Goal: Book appointment/travel/reservation

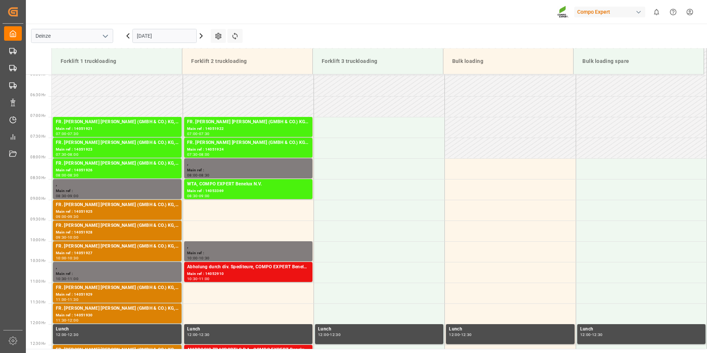
scroll to position [238, 0]
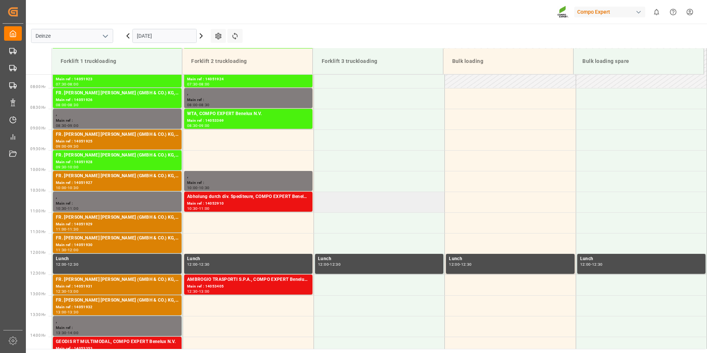
scroll to position [298, 0]
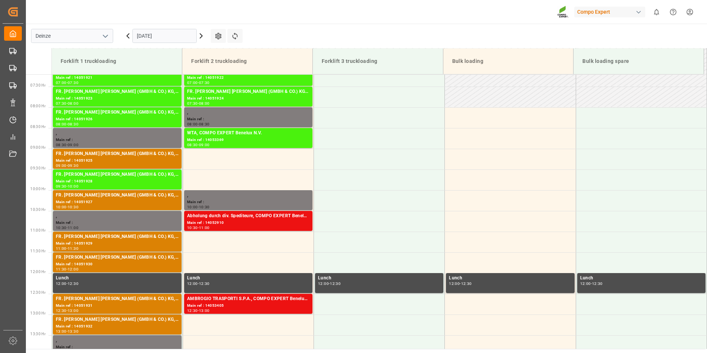
click at [176, 33] on input "[DATE]" at bounding box center [164, 36] width 64 height 14
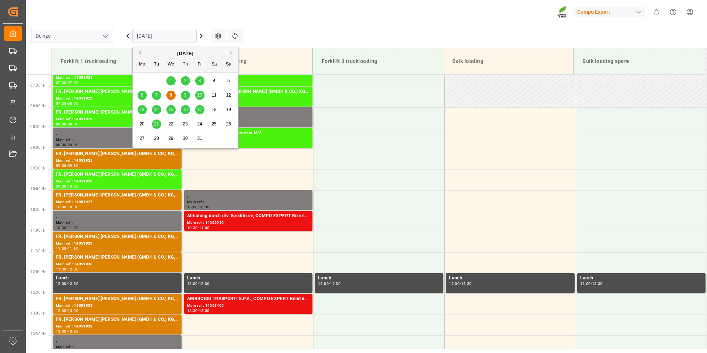
click at [186, 95] on span "9" at bounding box center [185, 94] width 3 height 5
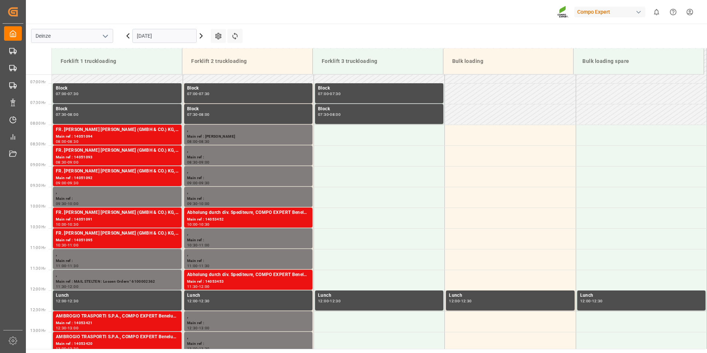
scroll to position [283, 0]
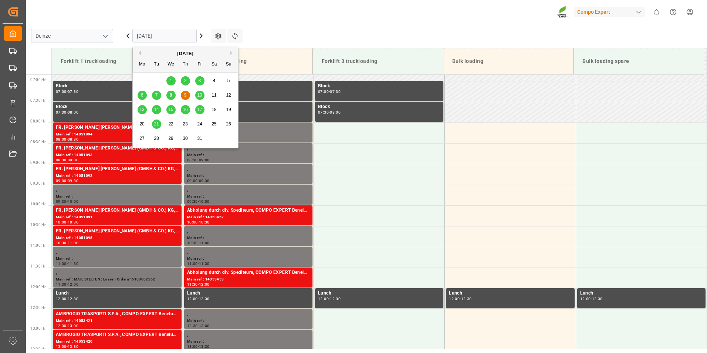
click at [166, 38] on input "09.10.2025" at bounding box center [164, 36] width 64 height 14
click at [172, 95] on span "8" at bounding box center [171, 94] width 3 height 5
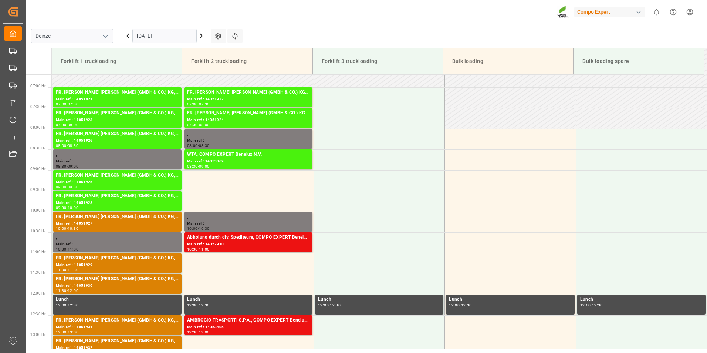
scroll to position [282, 0]
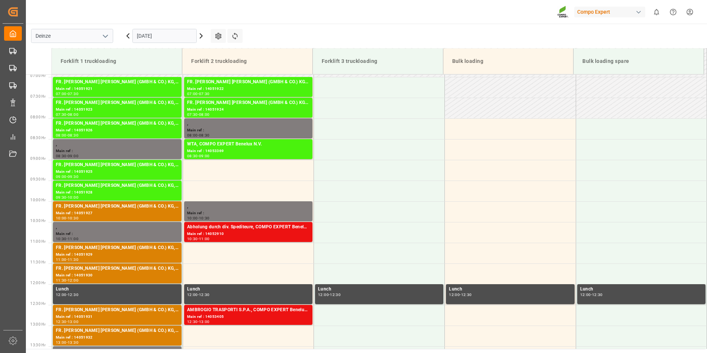
scroll to position [285, 0]
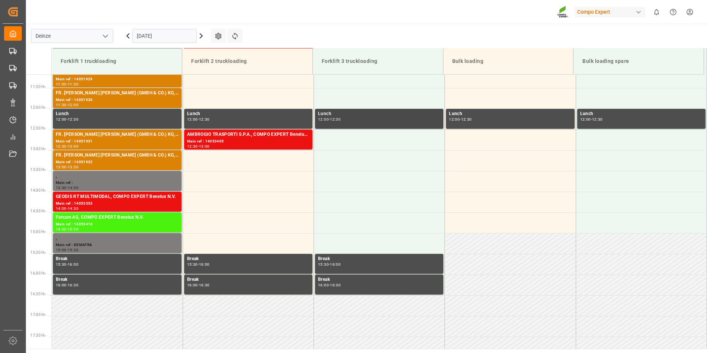
scroll to position [520, 0]
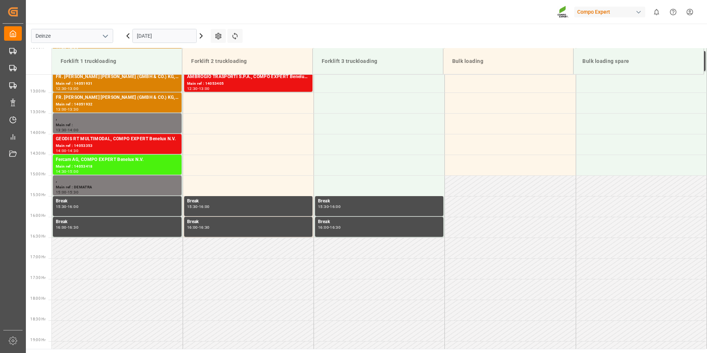
click at [182, 37] on input "[DATE]" at bounding box center [164, 36] width 64 height 14
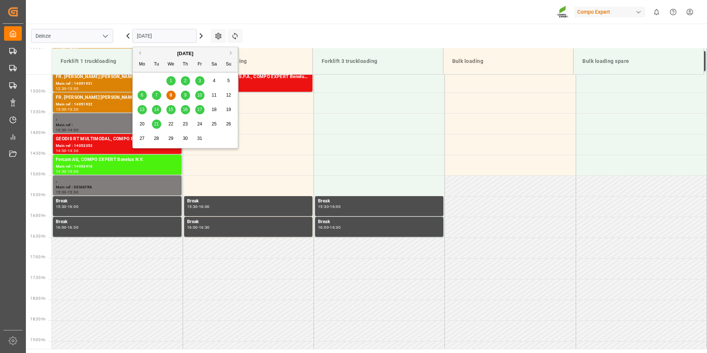
click at [185, 94] on span "9" at bounding box center [185, 94] width 3 height 5
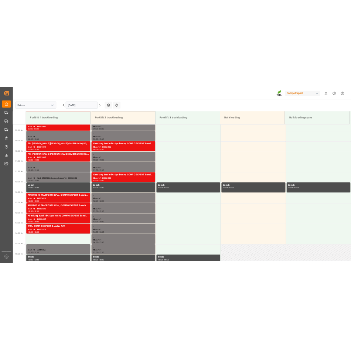
scroll to position [409, 0]
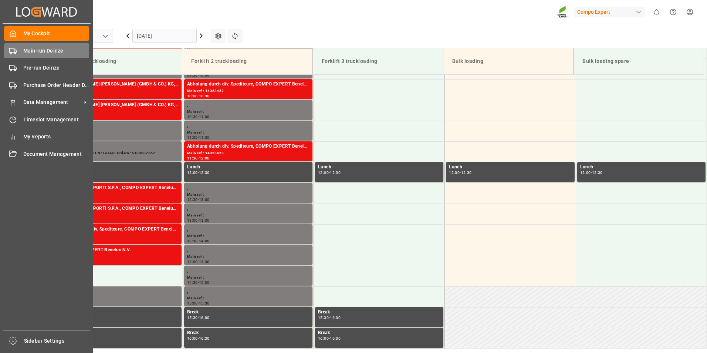
click at [11, 50] on icon at bounding box center [12, 50] width 7 height 7
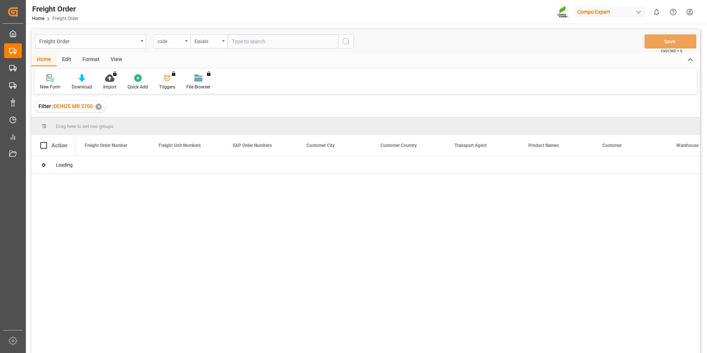
click at [186, 42] on div "code" at bounding box center [171, 41] width 37 height 14
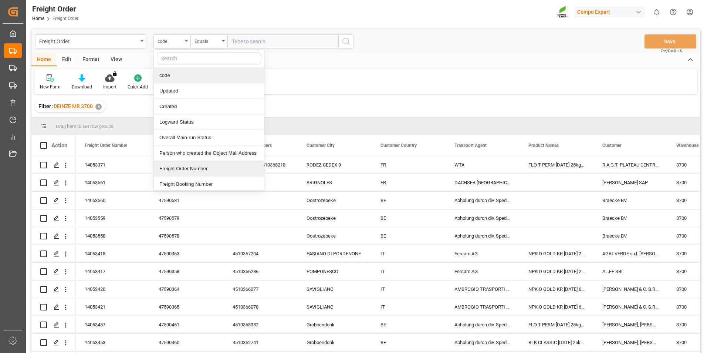
drag, startPoint x: 170, startPoint y: 167, endPoint x: 223, endPoint y: 94, distance: 89.9
click at [170, 167] on div "Freight Order Number" at bounding box center [209, 169] width 110 height 16
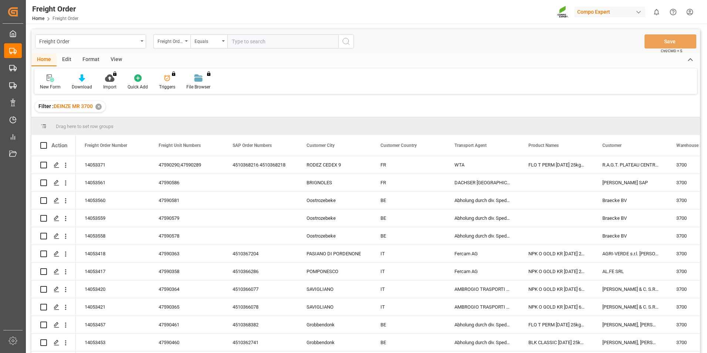
click at [236, 40] on input "text" at bounding box center [282, 41] width 111 height 14
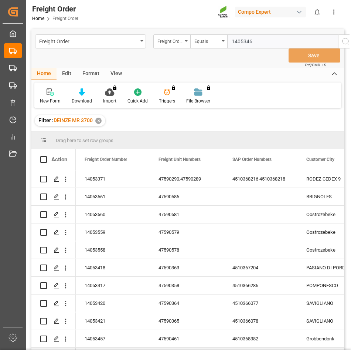
type input "14053465"
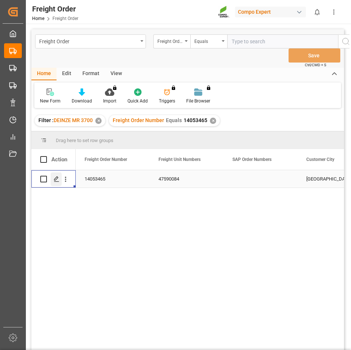
click at [55, 178] on polygon "Press SPACE to select this row." at bounding box center [56, 179] width 4 height 4
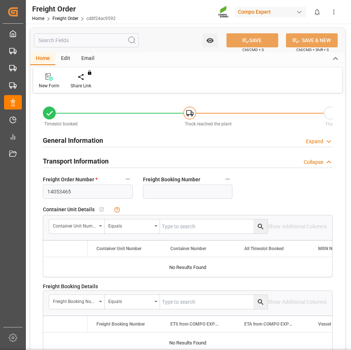
type input "13"
type input "0"
type input "06.10.2025 00:00"
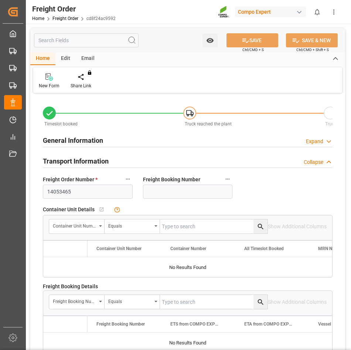
type input "[DATE] 14:58"
click at [87, 76] on icon at bounding box center [86, 76] width 5 height 6
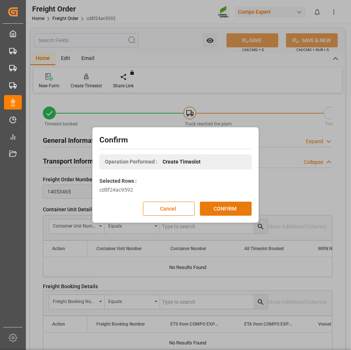
click at [220, 209] on button "CONFIRM" at bounding box center [226, 209] width 52 height 14
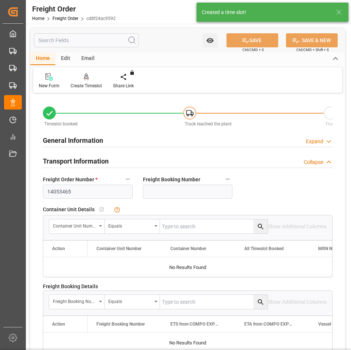
type input "06.10.2025 00:00"
type input "[DATE] 14:58"
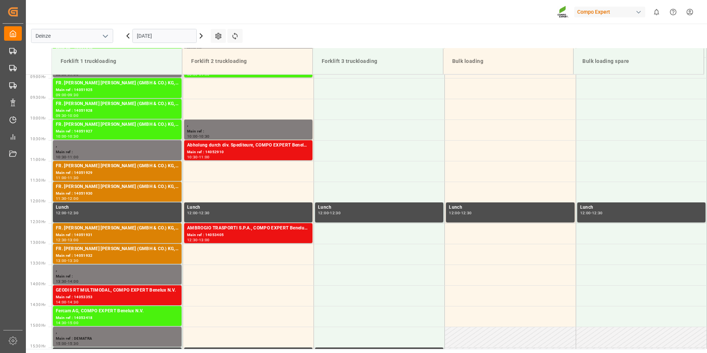
scroll to position [409, 0]
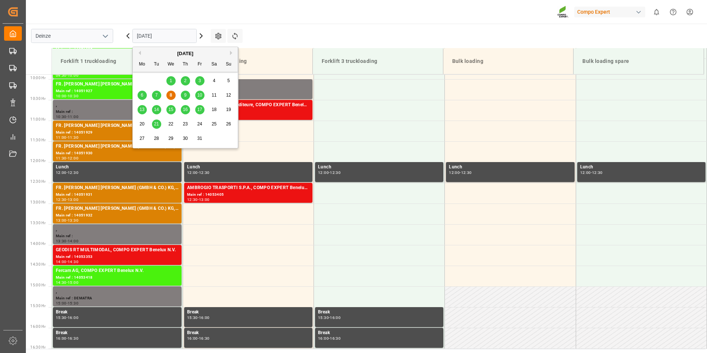
click at [180, 34] on input "[DATE]" at bounding box center [164, 36] width 64 height 14
click at [185, 97] on span "9" at bounding box center [185, 94] width 3 height 5
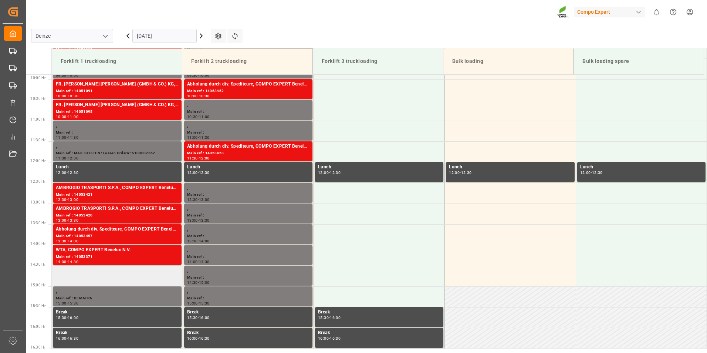
click at [72, 275] on td at bounding box center [117, 276] width 131 height 21
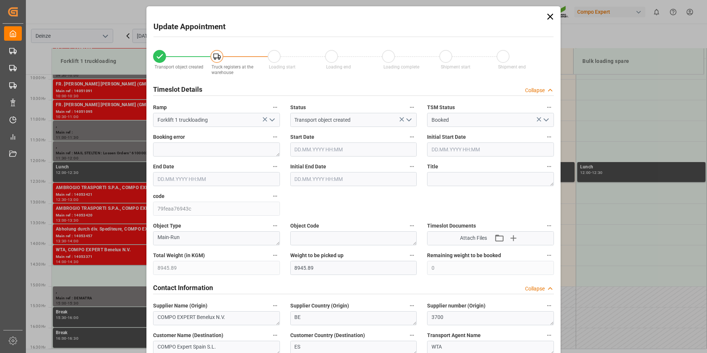
type input "[DATE] 14:30"
type input "[DATE] 15:00"
type input "[DATE] 14:58"
type input "[DATE] 09:26"
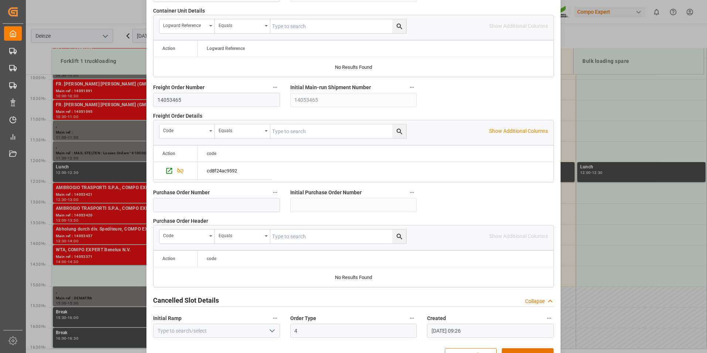
scroll to position [673, 0]
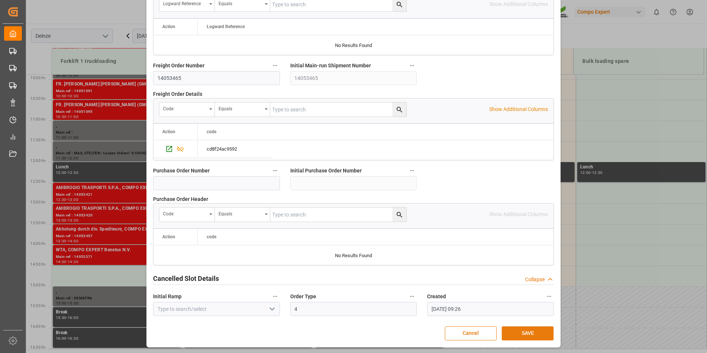
click at [351, 335] on button "SAVE" at bounding box center [528, 333] width 52 height 14
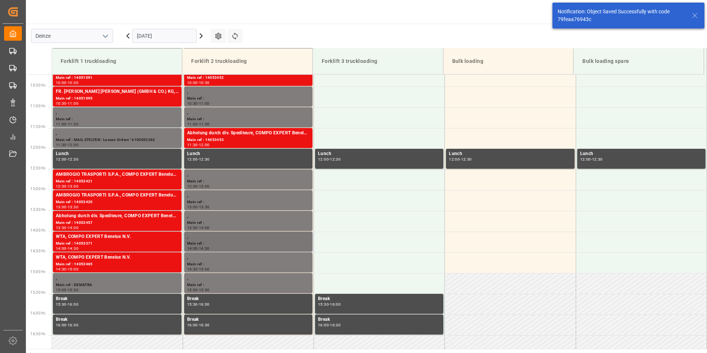
scroll to position [349, 0]
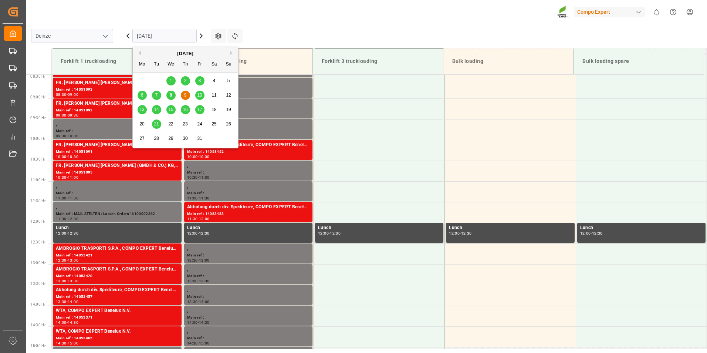
click at [176, 38] on input "[DATE]" at bounding box center [164, 36] width 64 height 14
click at [171, 96] on span "8" at bounding box center [171, 94] width 3 height 5
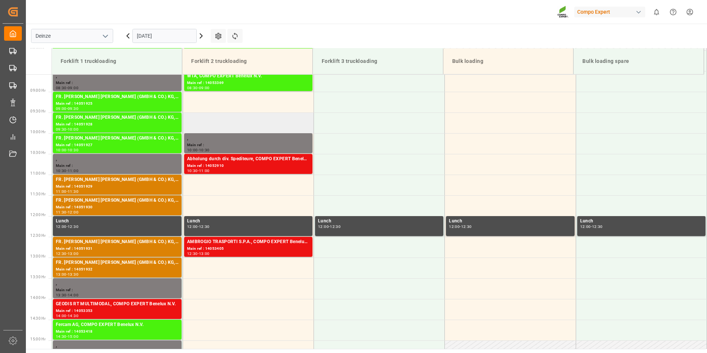
scroll to position [298, 0]
